Goal: Check status: Check status

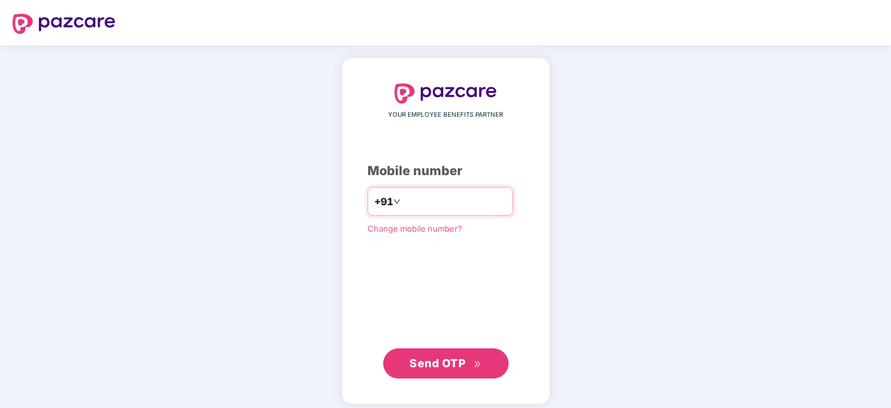
type input "**********"
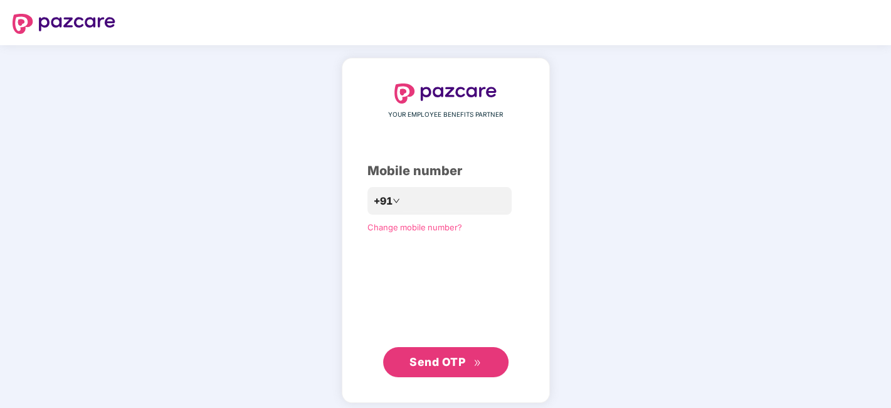
click at [430, 360] on span "Send OTP" at bounding box center [438, 361] width 56 height 13
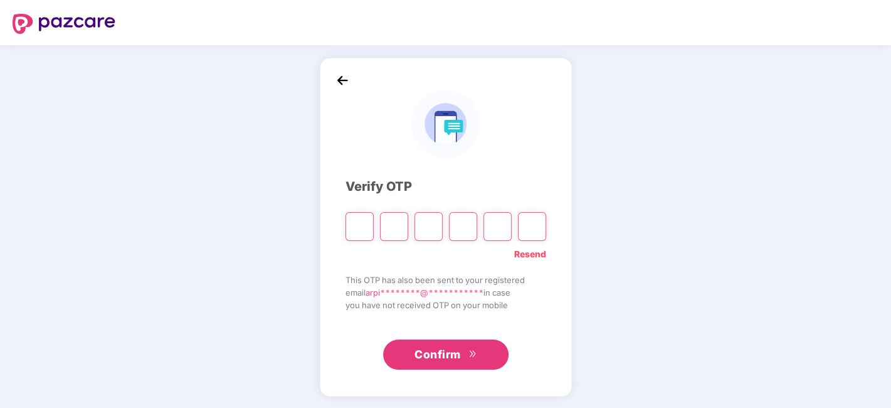
type input "*"
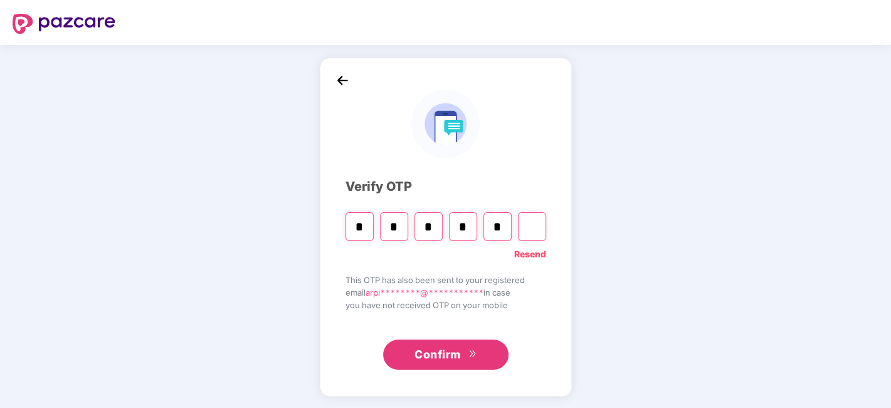
type input "*"
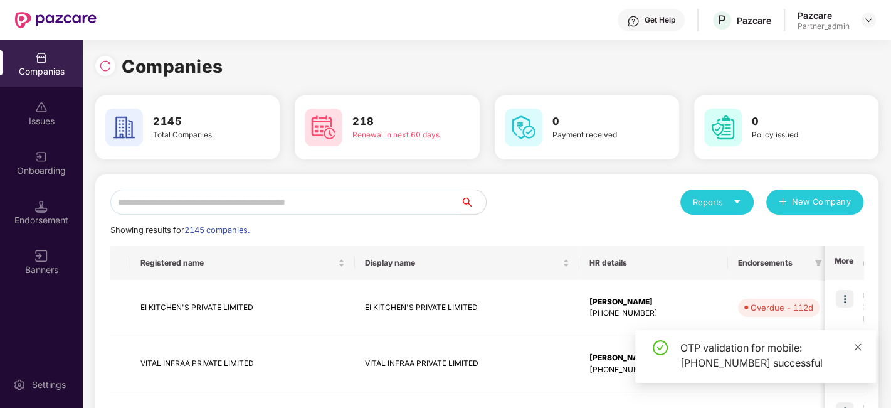
click at [858, 347] on icon "close" at bounding box center [858, 346] width 7 height 7
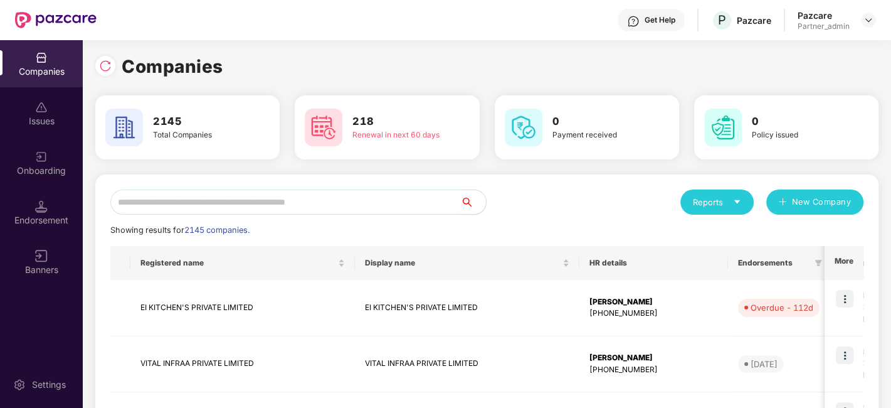
click at [260, 204] on input "text" at bounding box center [285, 201] width 351 height 25
click at [41, 155] on img at bounding box center [41, 157] width 13 height 13
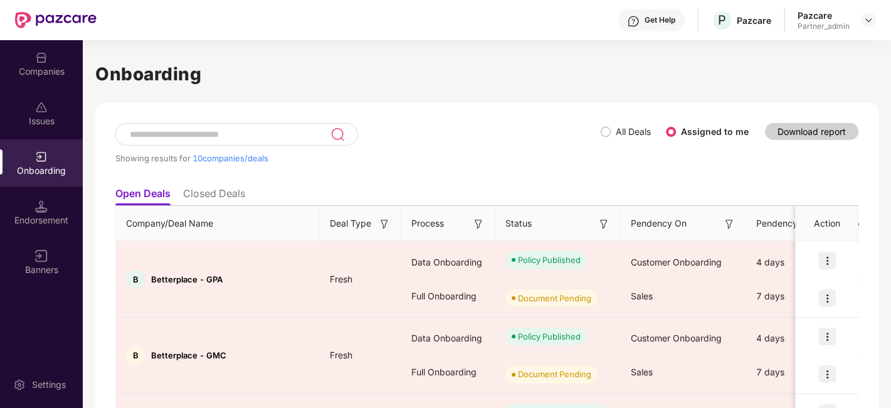
click at [613, 132] on span "All Deals" at bounding box center [633, 132] width 45 height 14
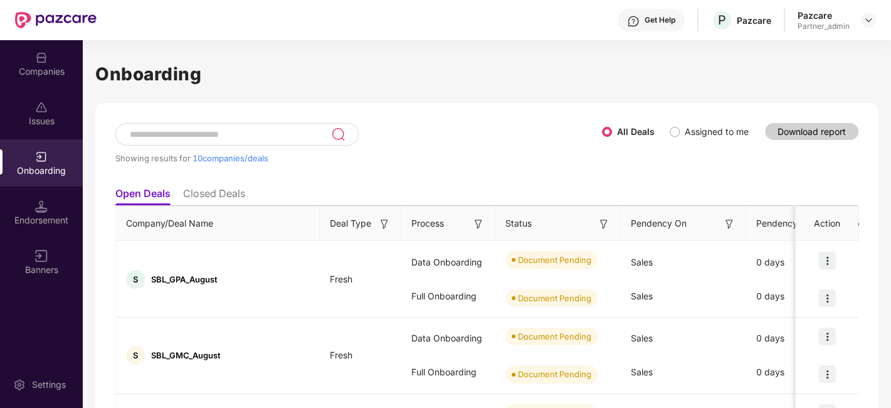
click at [602, 224] on img at bounding box center [604, 224] width 13 height 13
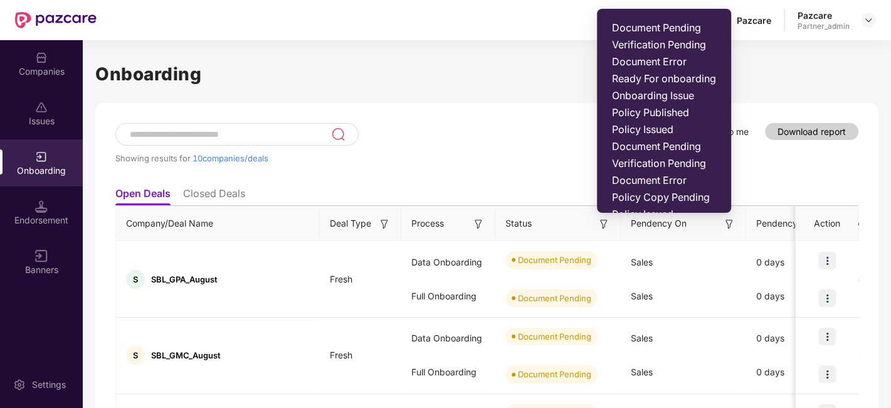
click at [650, 24] on span "Document Pending" at bounding box center [664, 27] width 104 height 13
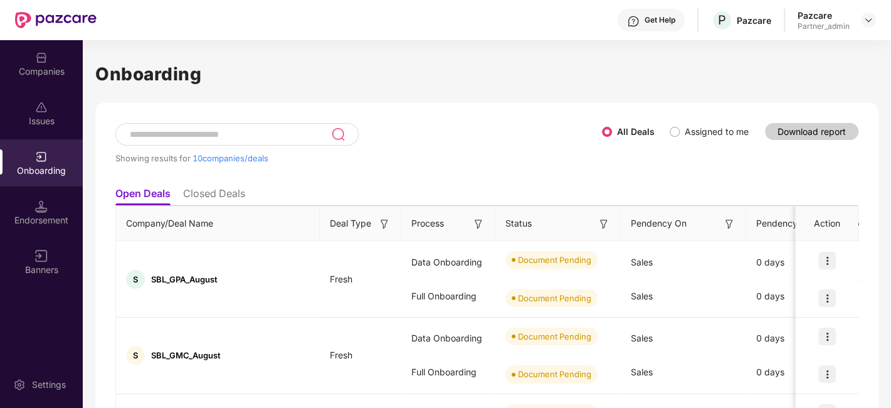
click at [605, 223] on img at bounding box center [604, 224] width 13 height 13
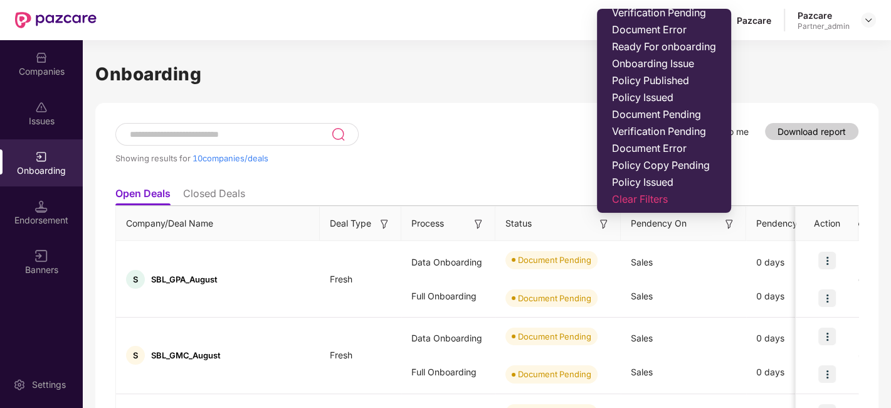
scroll to position [36, 0]
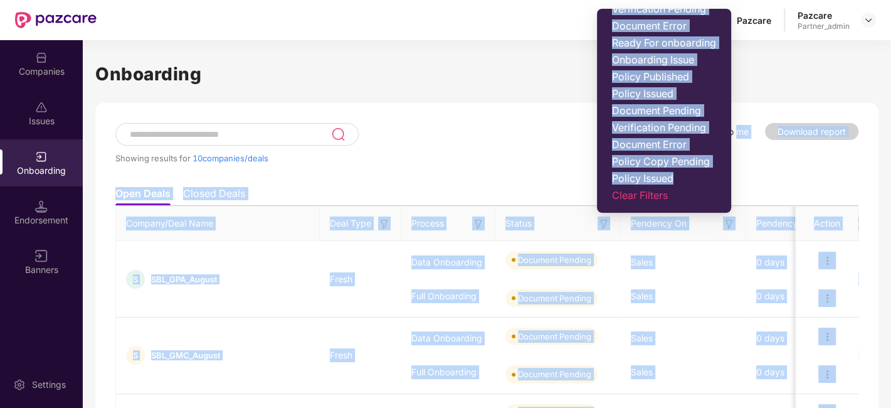
drag, startPoint x: 730, startPoint y: 178, endPoint x: 736, endPoint y: 133, distance: 45.6
click at [736, 133] on body "Get Help P Pazcare Pazcare Partner_admin Companies Issues Onboarding Endorsemen…" at bounding box center [445, 204] width 891 height 408
click at [734, 157] on div "Showing results for 10 companies/deals All Deals Assigned to me Download report" at bounding box center [486, 152] width 743 height 58
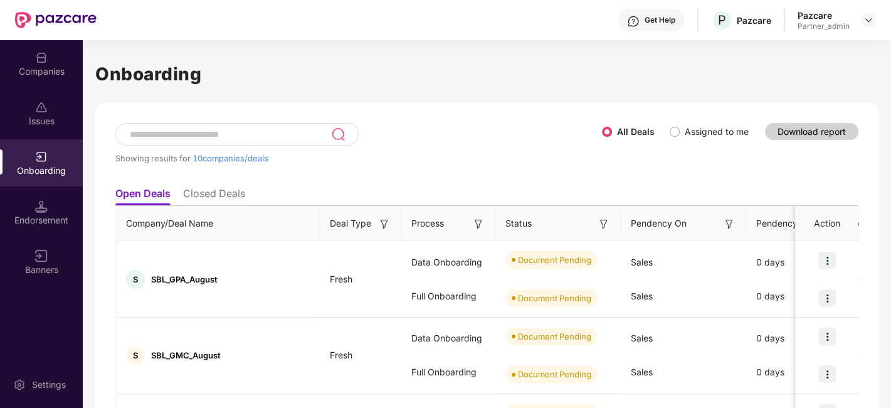
click at [602, 224] on img at bounding box center [604, 224] width 13 height 13
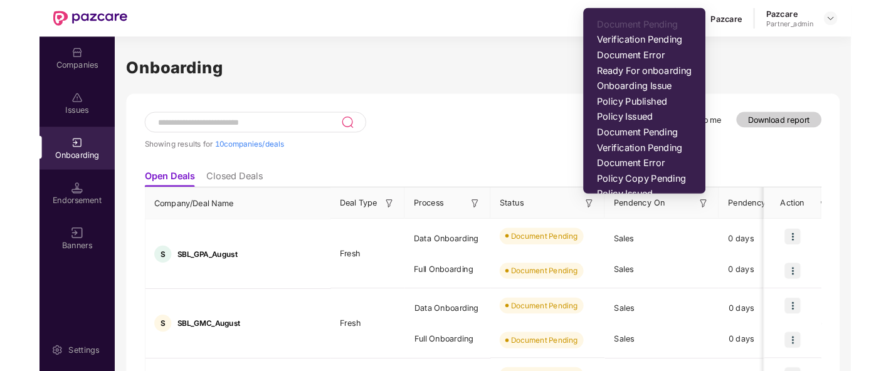
scroll to position [0, 0]
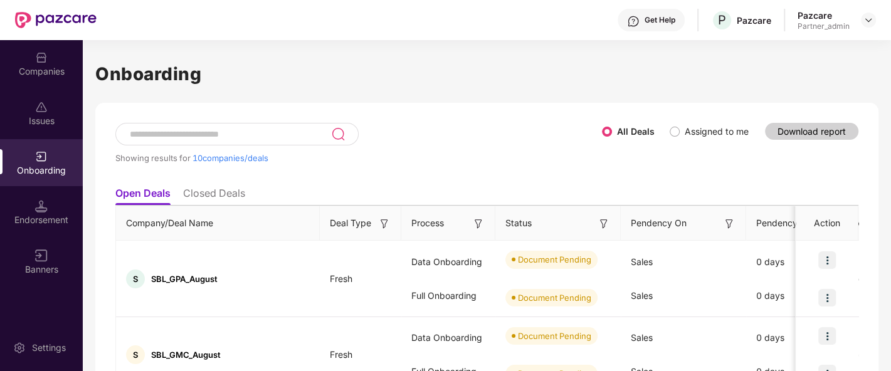
click at [496, 169] on div "Showing results for 10 companies/deals" at bounding box center [358, 152] width 487 height 58
drag, startPoint x: 888, startPoint y: 103, endPoint x: 891, endPoint y: 146, distance: 43.4
drag, startPoint x: 891, startPoint y: 146, endPoint x: 638, endPoint y: 157, distance: 253.0
click at [638, 157] on div "Showing results for 10 companies/deals All Deals Assigned to me Download report" at bounding box center [486, 152] width 743 height 58
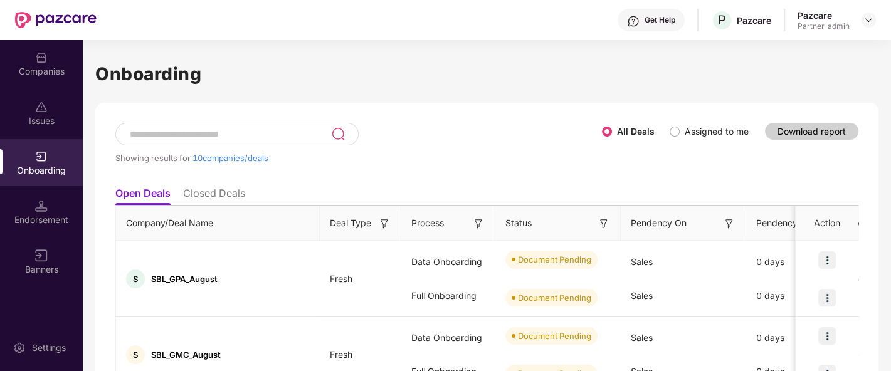
drag, startPoint x: 600, startPoint y: 222, endPoint x: 578, endPoint y: 188, distance: 40.9
click at [578, 188] on ul "Open Deals Closed Deals" at bounding box center [486, 193] width 743 height 25
click at [601, 224] on img at bounding box center [604, 224] width 13 height 13
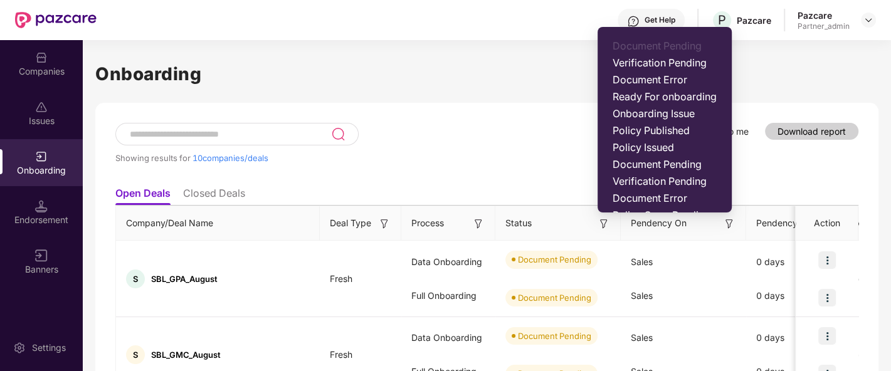
scroll to position [54, 0]
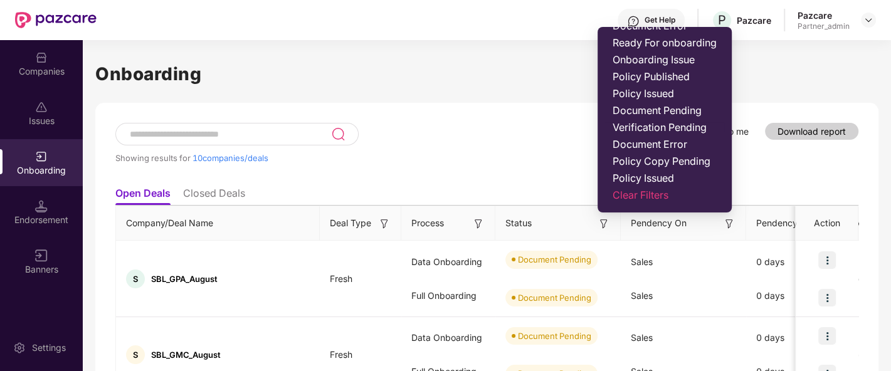
click at [674, 130] on span "Verification Pending" at bounding box center [665, 127] width 104 height 13
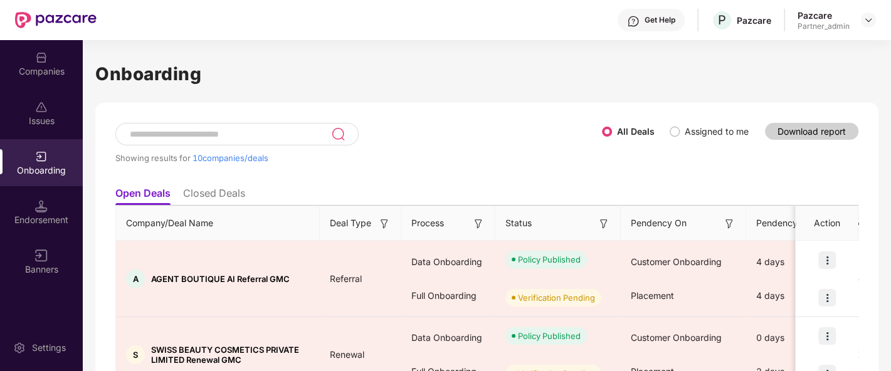
click at [602, 221] on img at bounding box center [604, 224] width 13 height 13
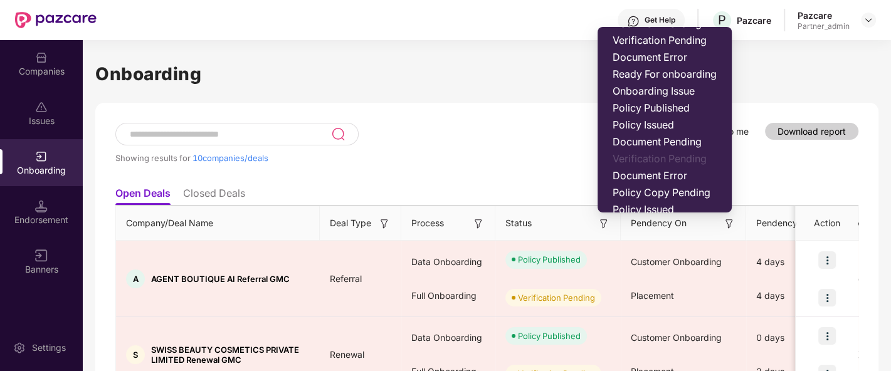
scroll to position [4, 0]
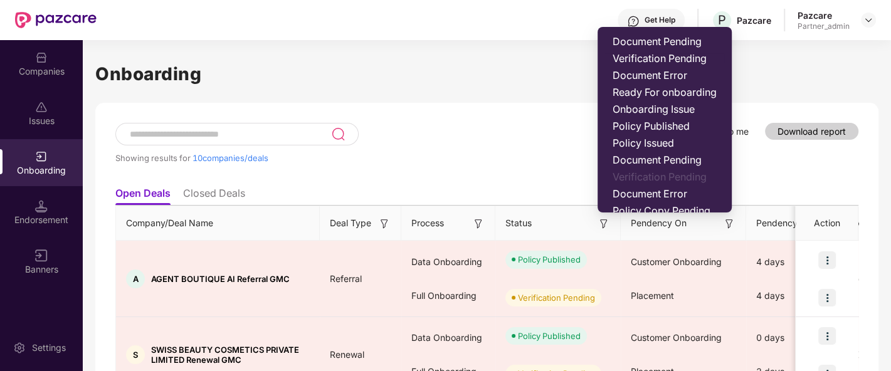
click at [668, 56] on span "Verification Pending" at bounding box center [665, 58] width 104 height 13
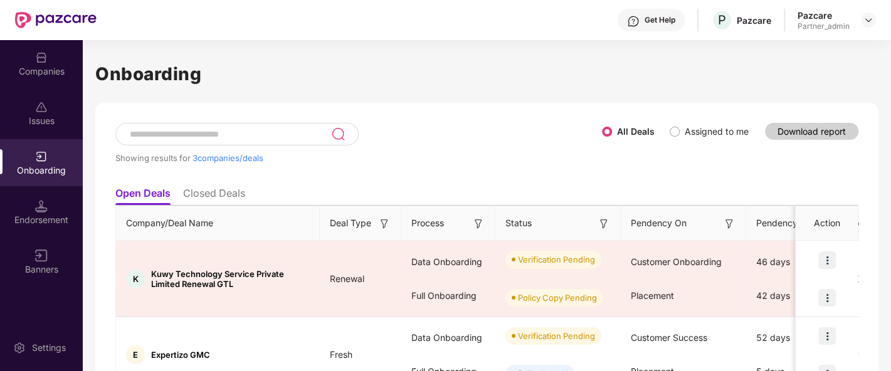
click at [488, 132] on div "Showing results for 3 companies/deals" at bounding box center [358, 152] width 487 height 58
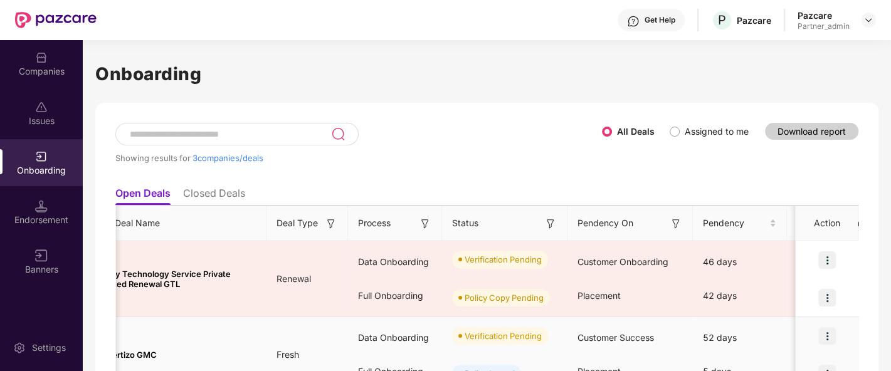
scroll to position [0, 0]
